Goal: Task Accomplishment & Management: Manage account settings

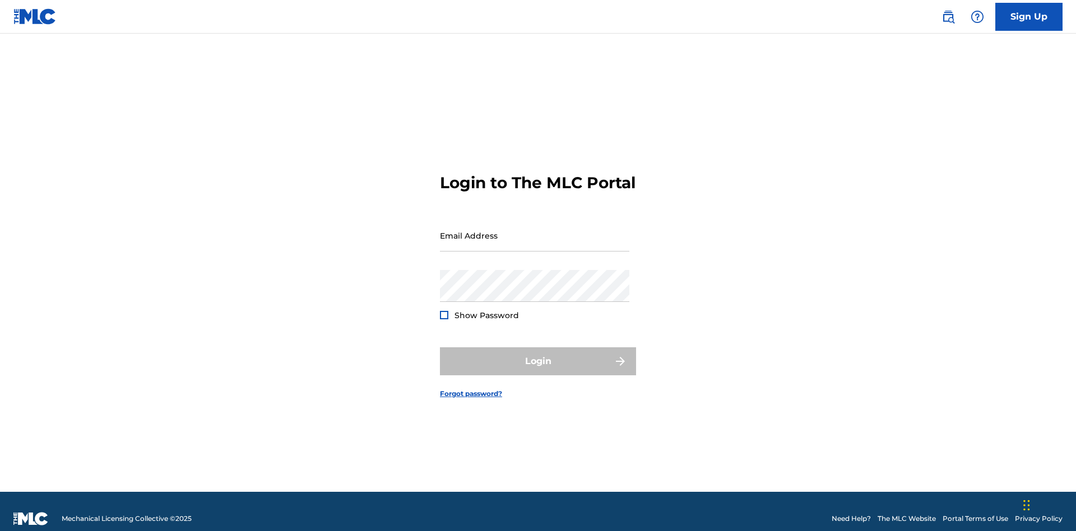
scroll to position [15, 0]
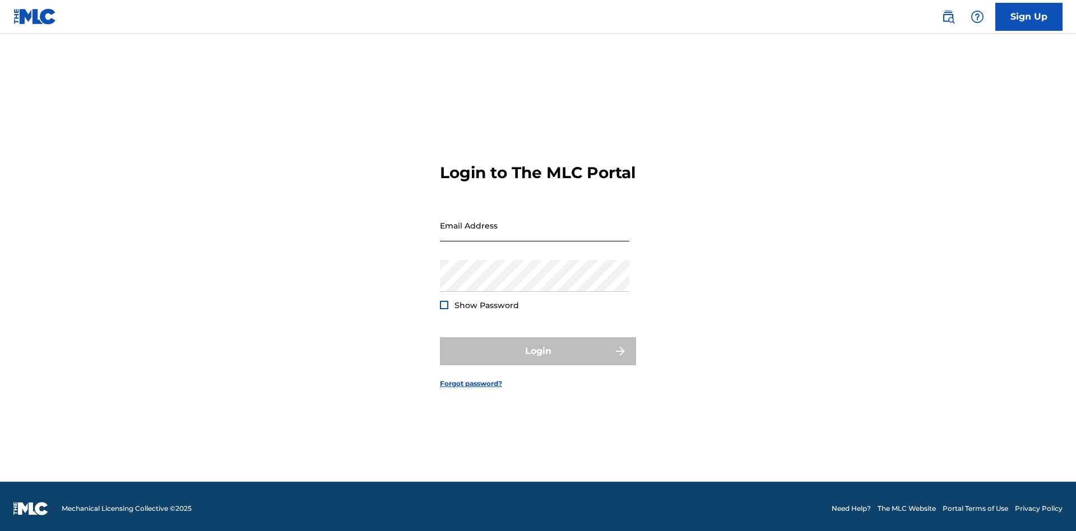
click at [535, 230] on input "Email Address" at bounding box center [534, 226] width 189 height 32
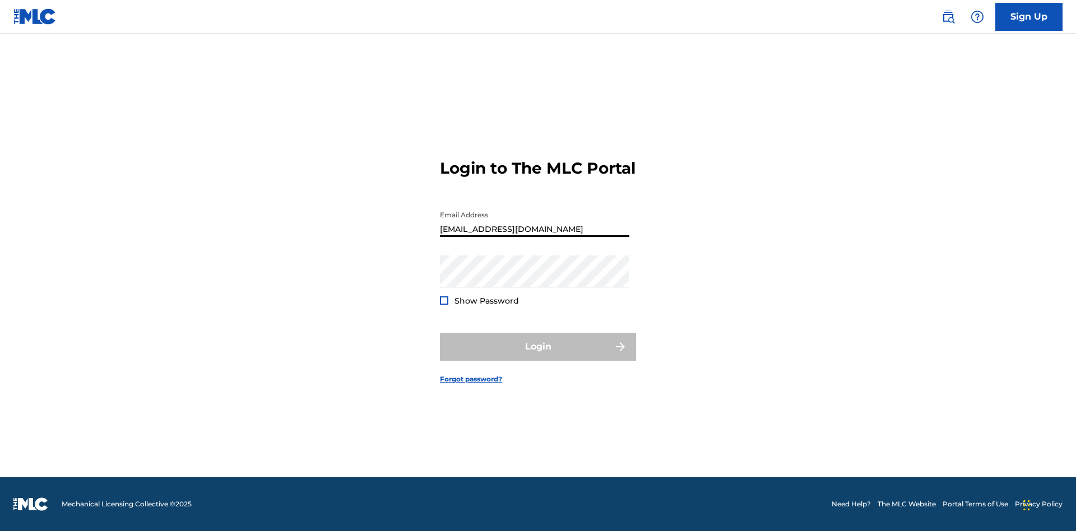
type input "[EMAIL_ADDRESS][DOMAIN_NAME]"
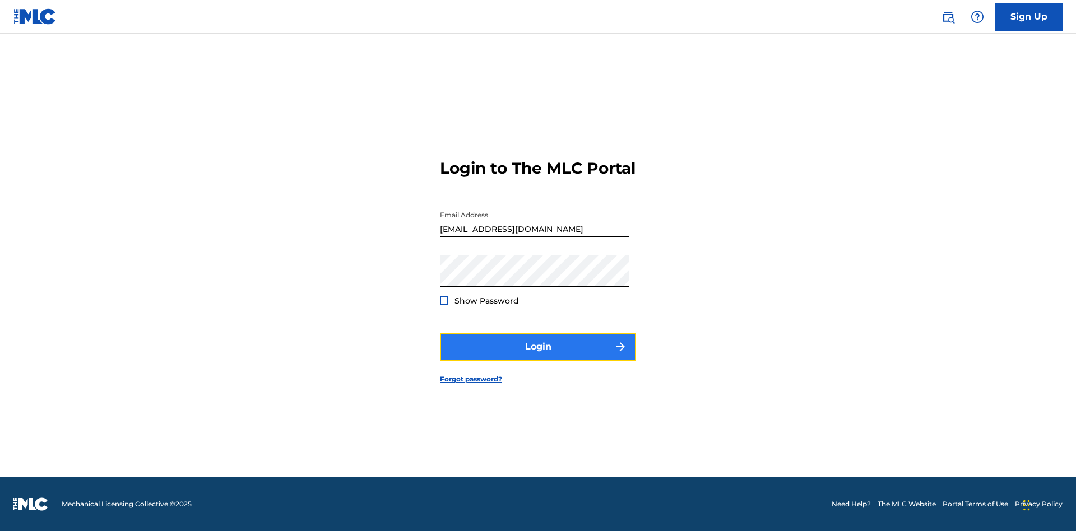
click at [538, 357] on button "Login" at bounding box center [538, 347] width 196 height 28
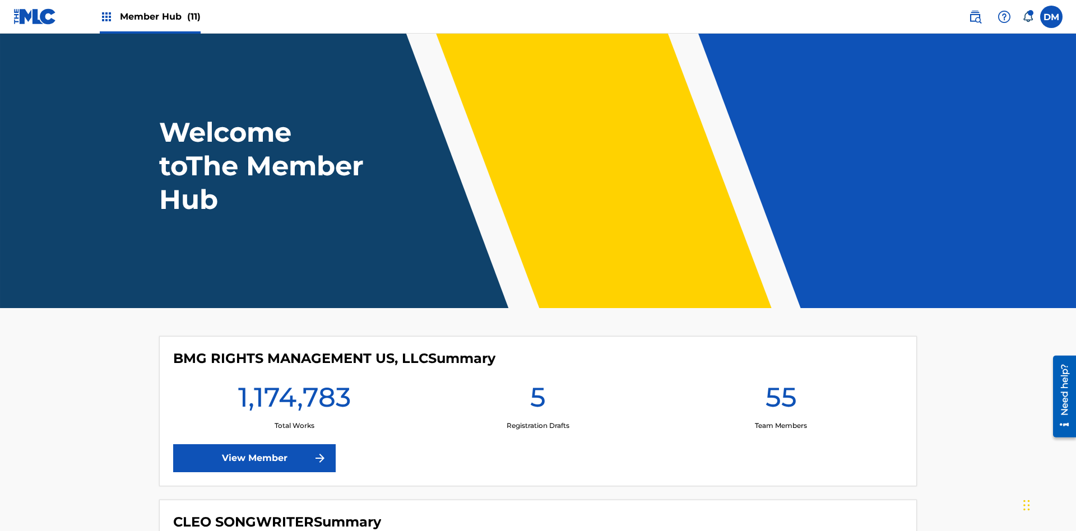
click at [160, 16] on span "Member Hub (11)" at bounding box center [160, 16] width 81 height 13
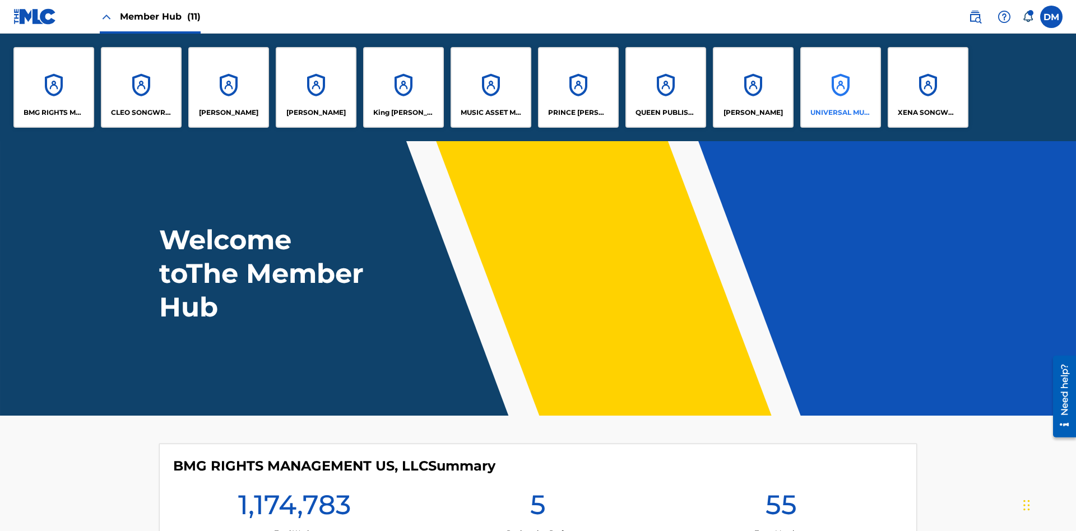
click at [840, 113] on p "UNIVERSAL MUSIC PUB GROUP" at bounding box center [841, 113] width 61 height 10
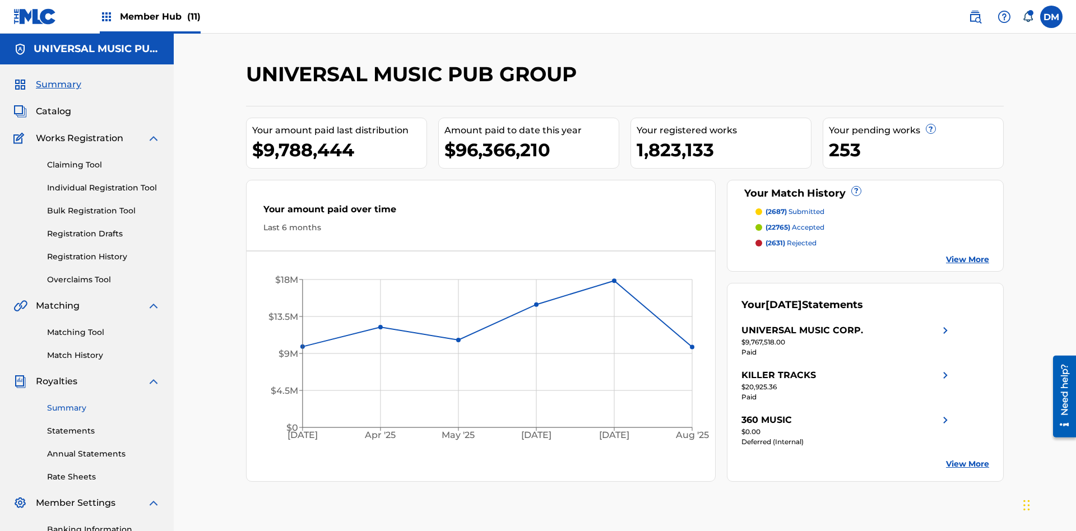
click at [104, 403] on link "Summary" at bounding box center [103, 409] width 113 height 12
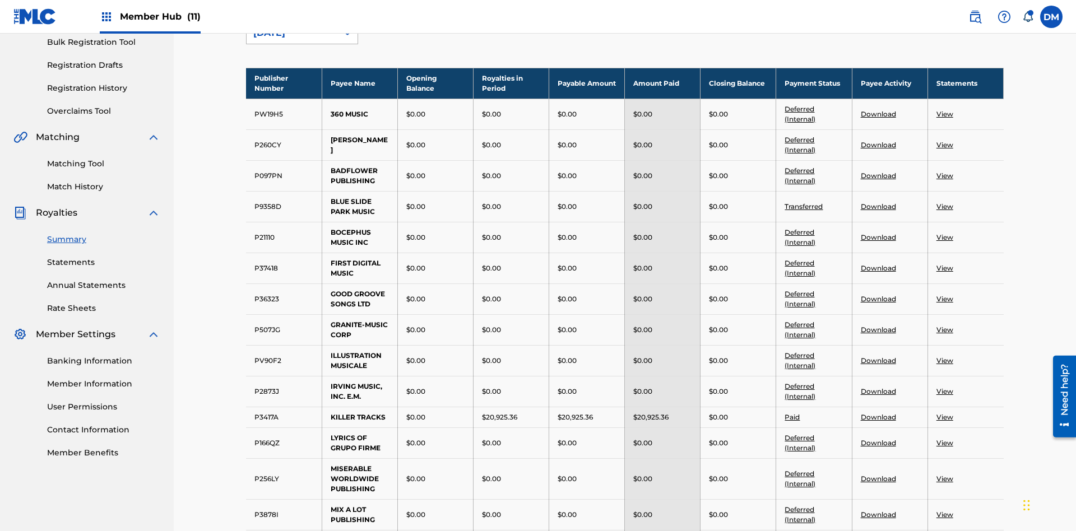
click at [292, 40] on div "[DATE]" at bounding box center [291, 32] width 77 height 13
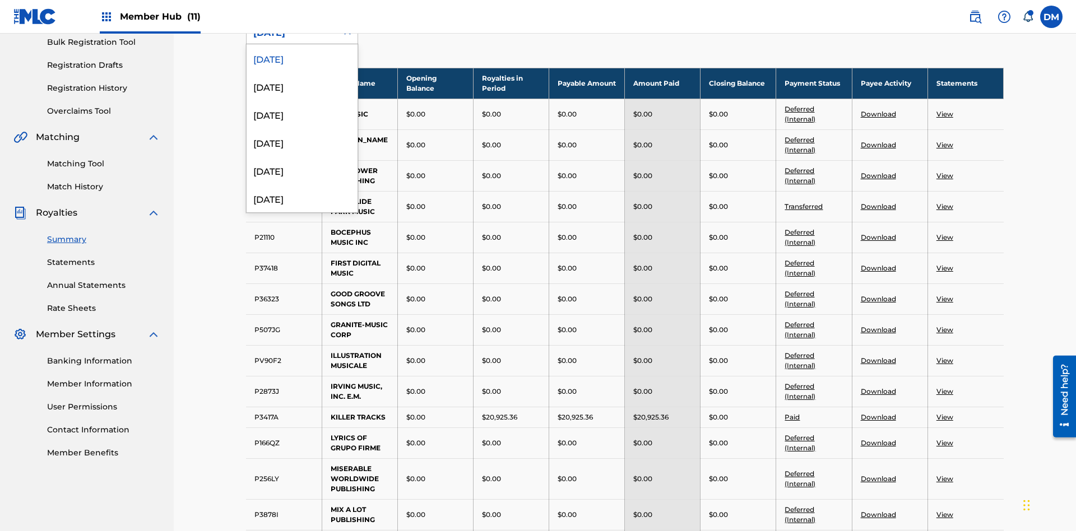
scroll to position [124, 0]
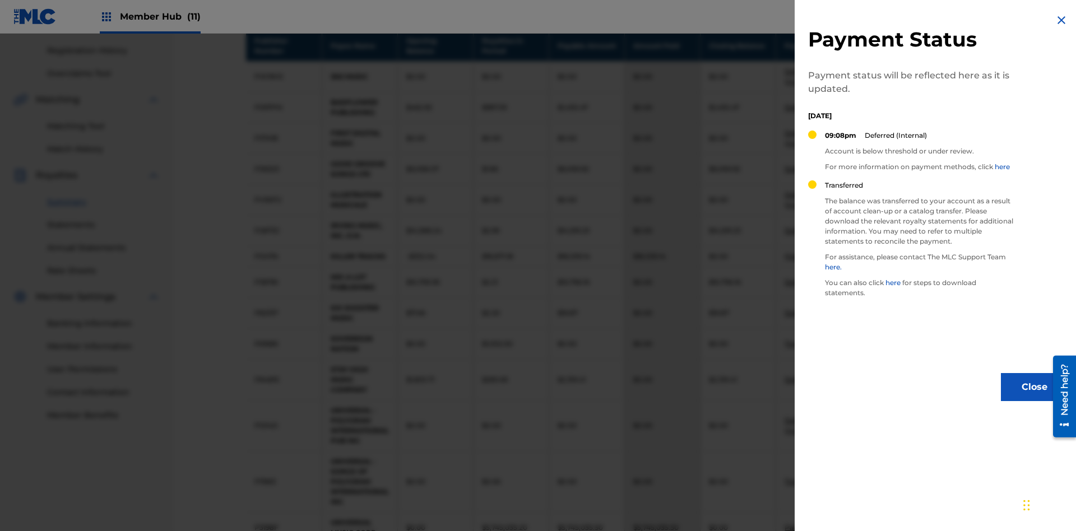
scroll to position [743, 0]
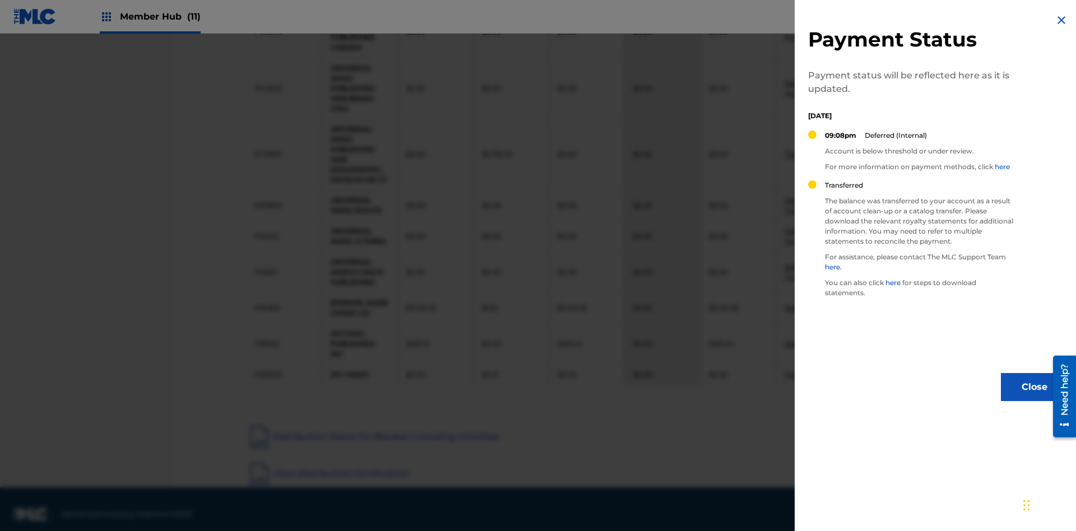
click at [1062, 20] on img at bounding box center [1061, 19] width 13 height 13
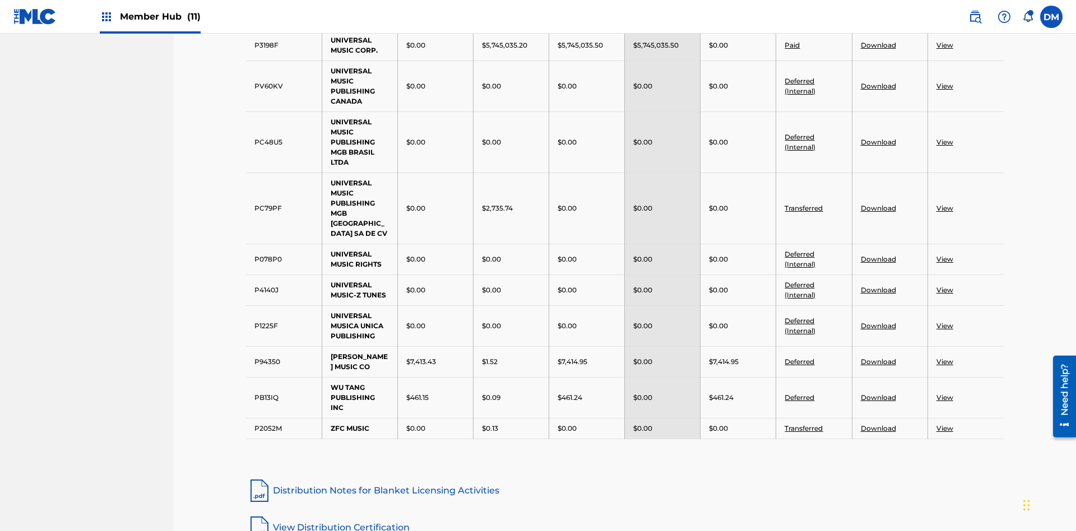
click at [800, 394] on link "Deferred" at bounding box center [800, 398] width 30 height 8
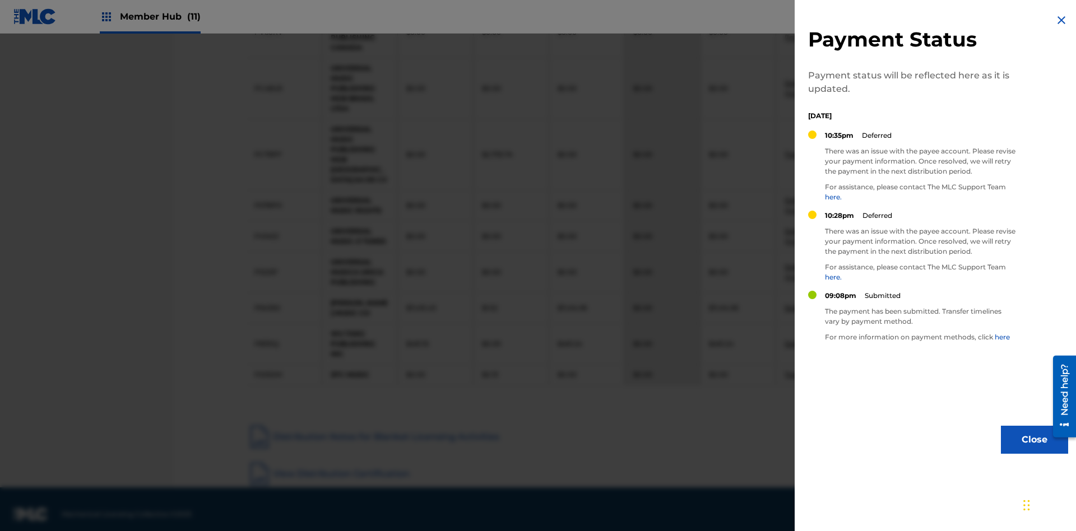
click at [1062, 20] on img at bounding box center [1061, 19] width 13 height 13
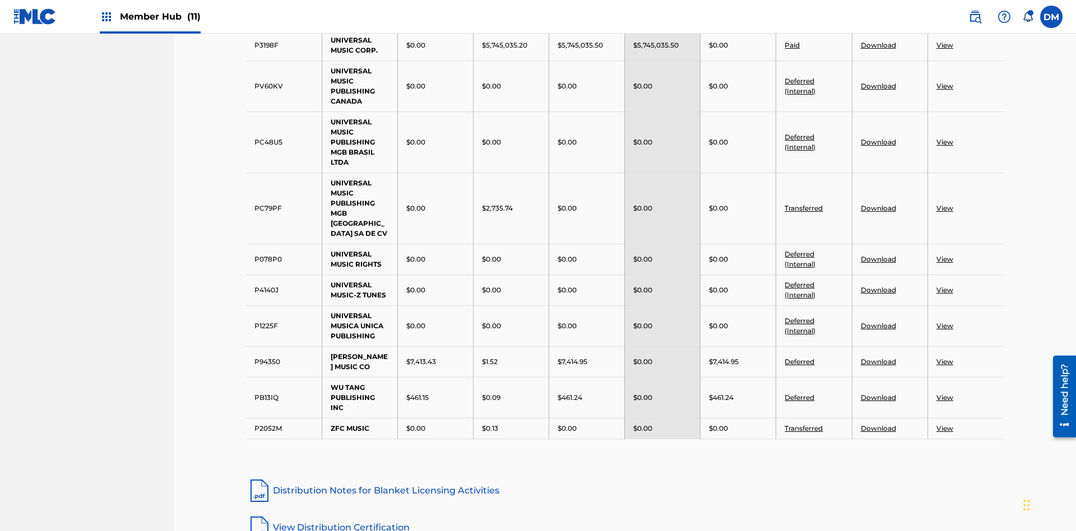
scroll to position [293, 0]
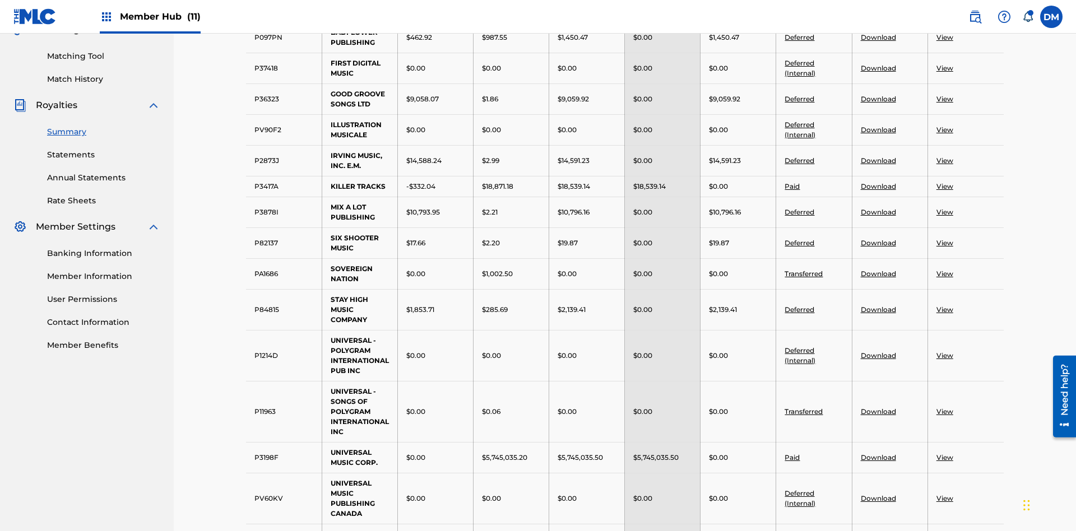
click at [878, 95] on link "Download" at bounding box center [878, 99] width 35 height 8
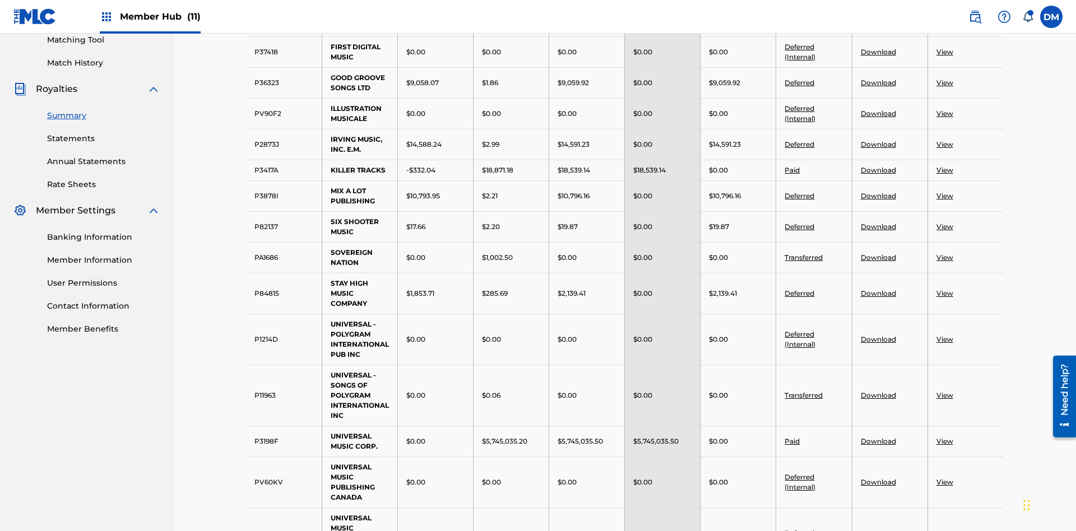
click at [878, 223] on link "Download" at bounding box center [878, 227] width 35 height 8
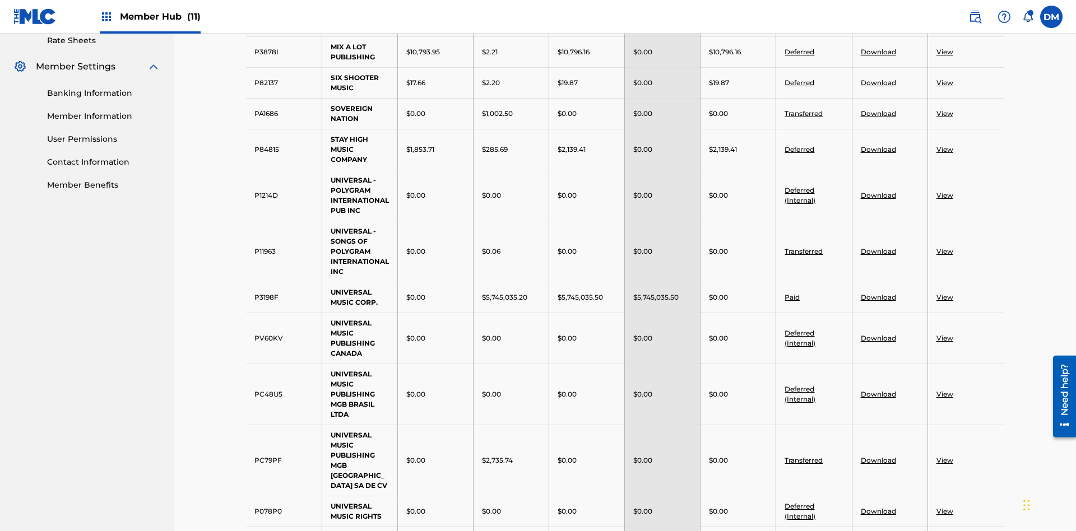
click at [945, 4] on link "View" at bounding box center [945, 0] width 17 height 8
